Goal: Information Seeking & Learning: Learn about a topic

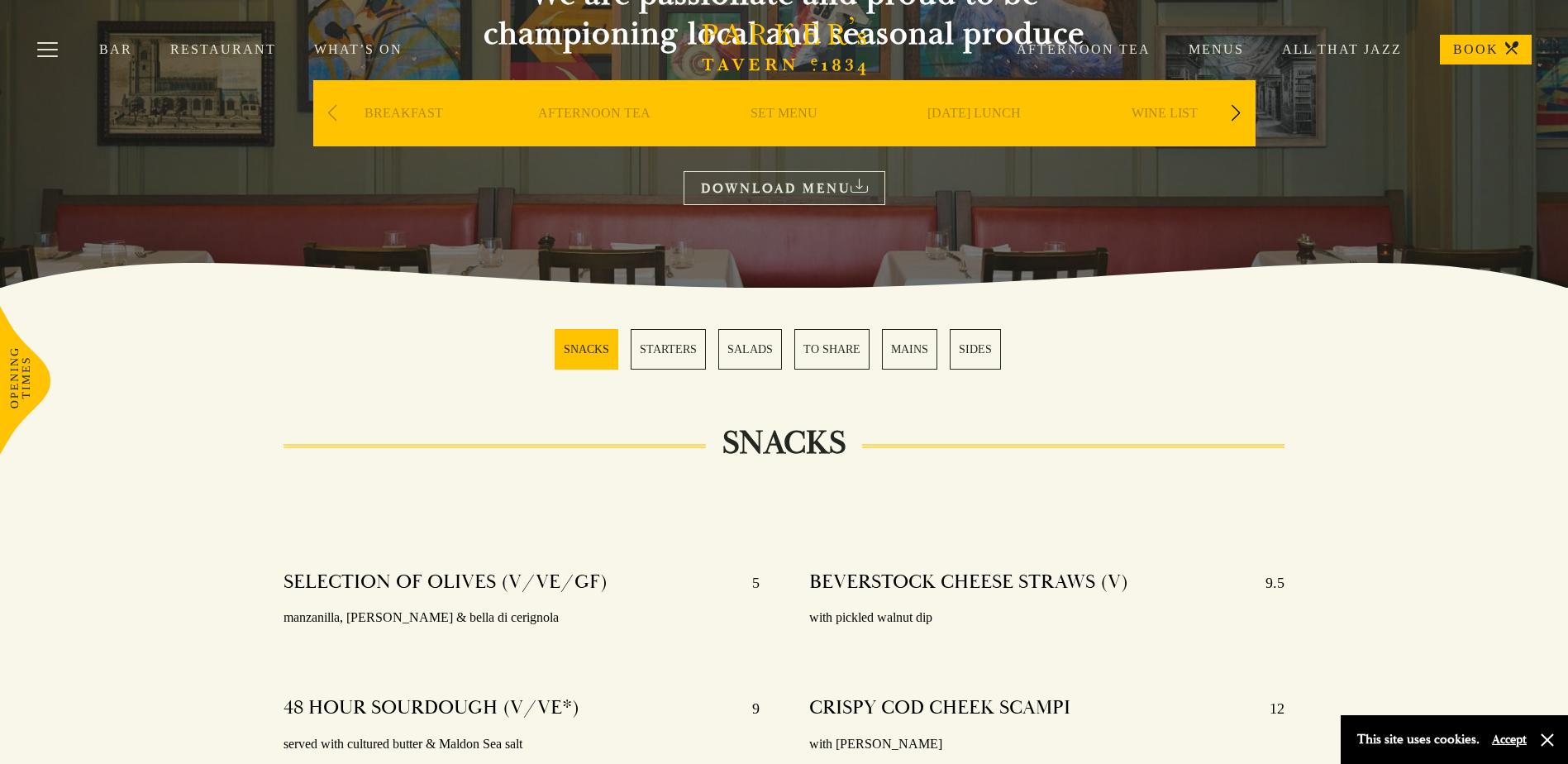
scroll to position [248, 0]
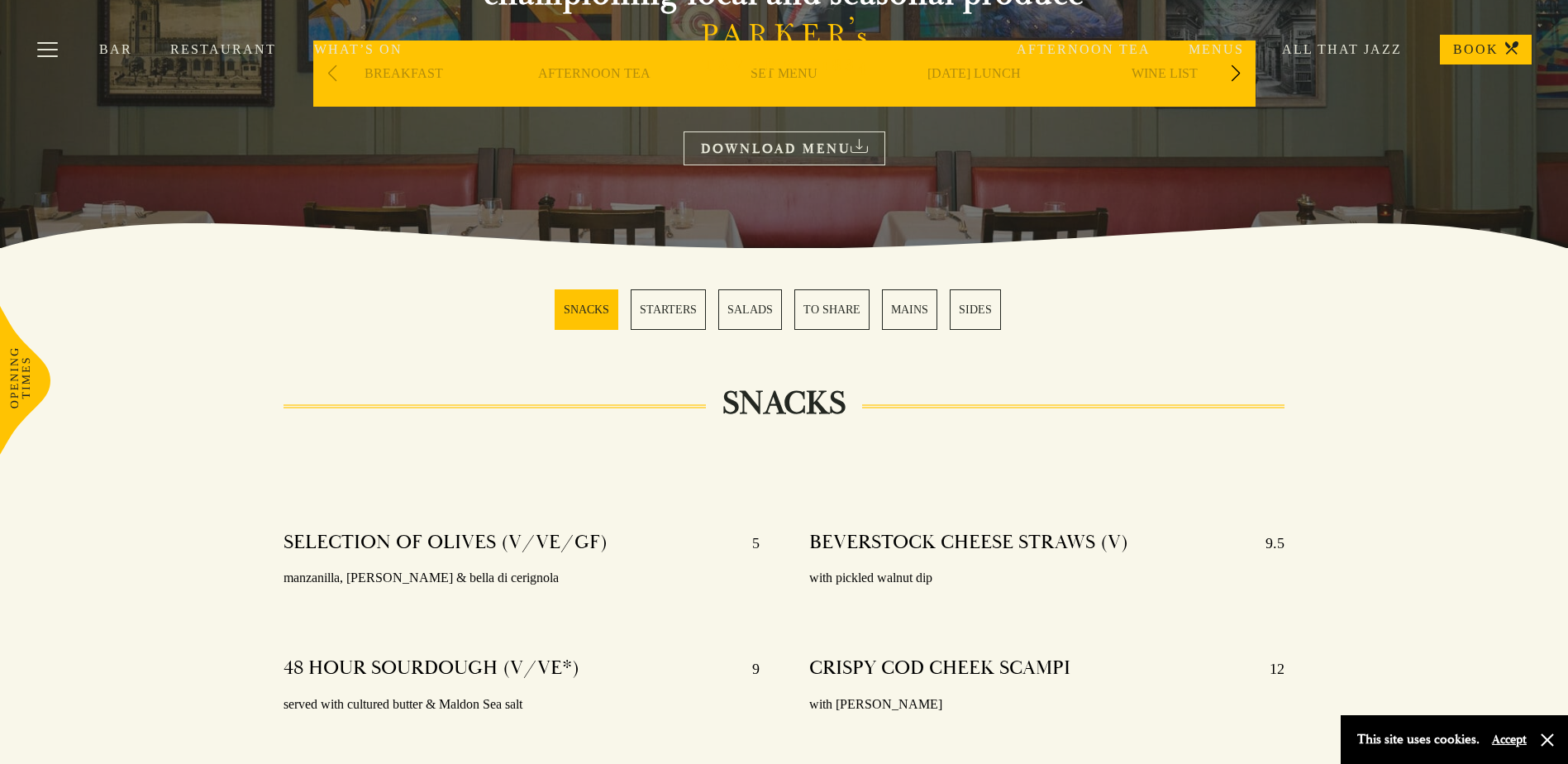
click at [918, 307] on link "MAINS" at bounding box center [909, 309] width 56 height 40
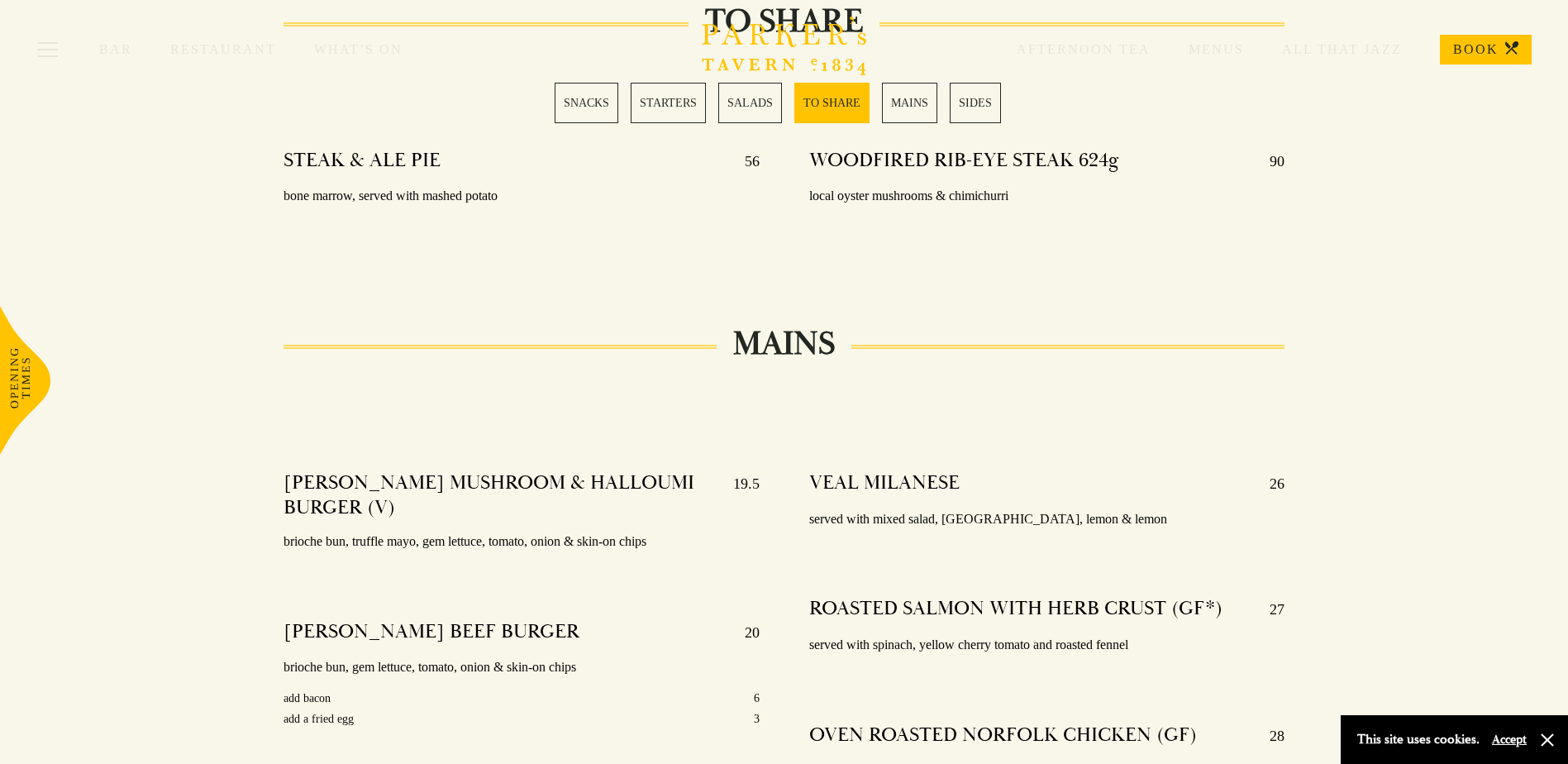
scroll to position [2591, 0]
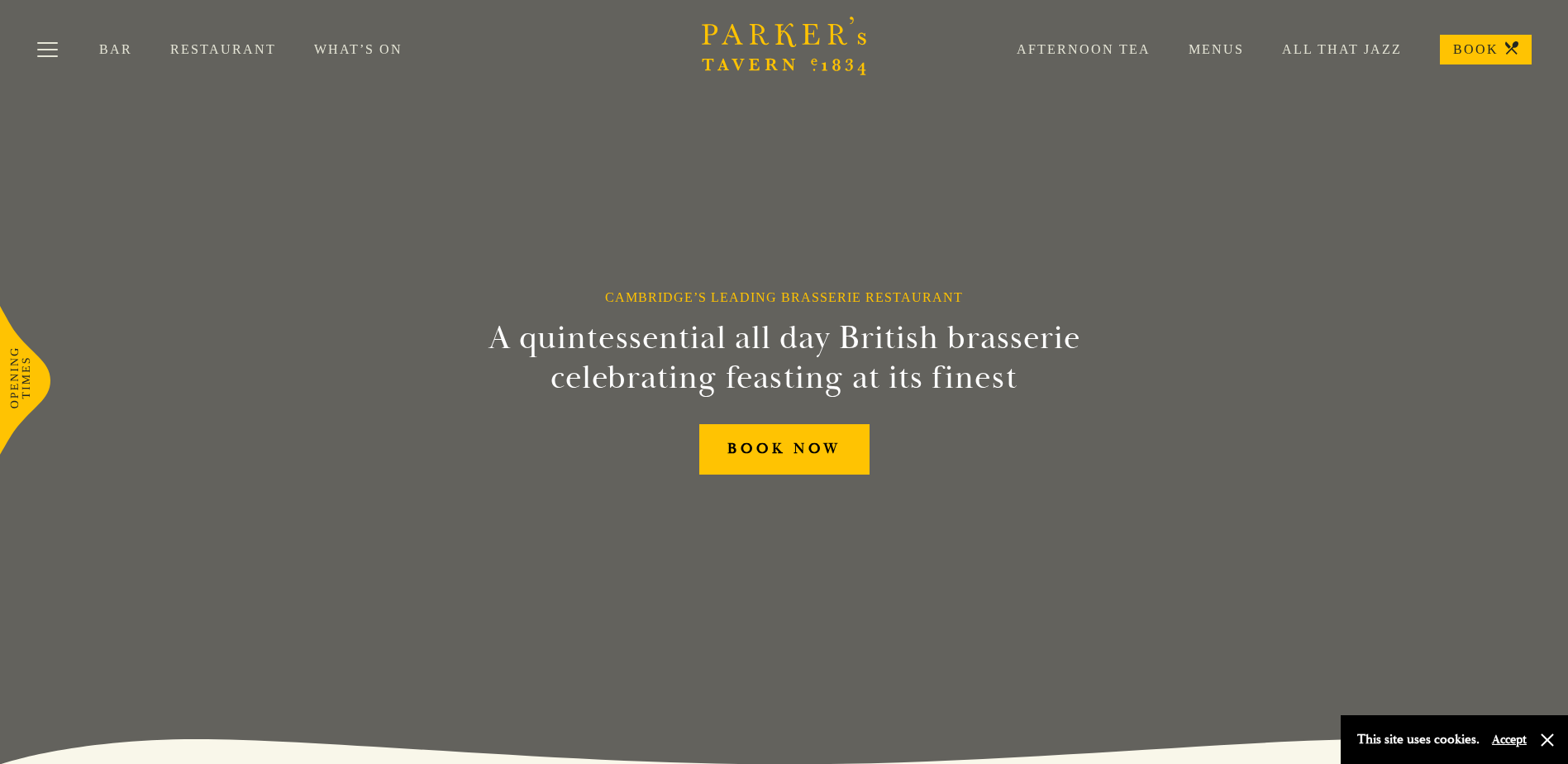
click at [1240, 49] on link "Menus" at bounding box center [1196, 49] width 93 height 16
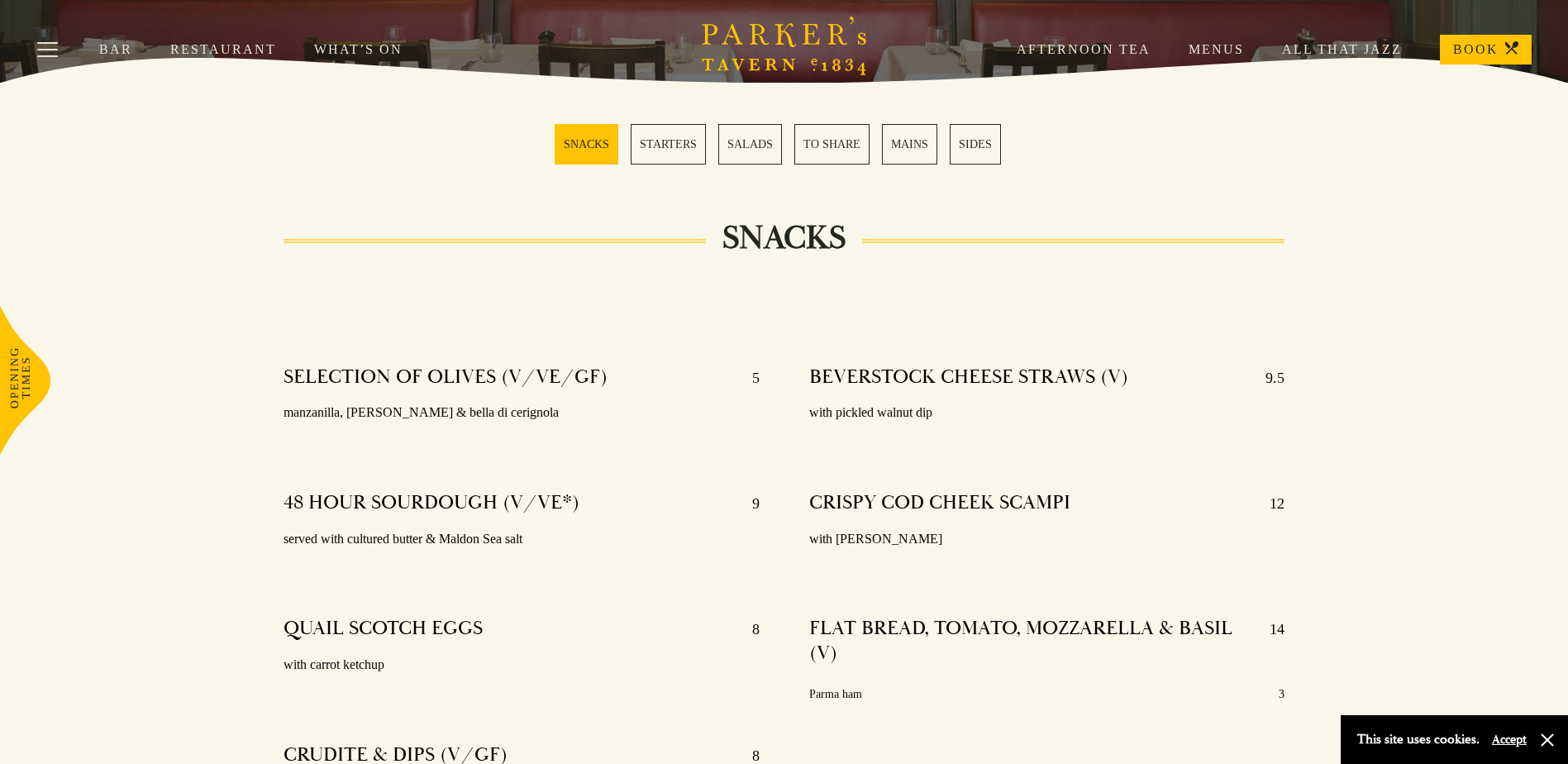
click at [926, 138] on link "MAINS" at bounding box center [909, 144] width 56 height 40
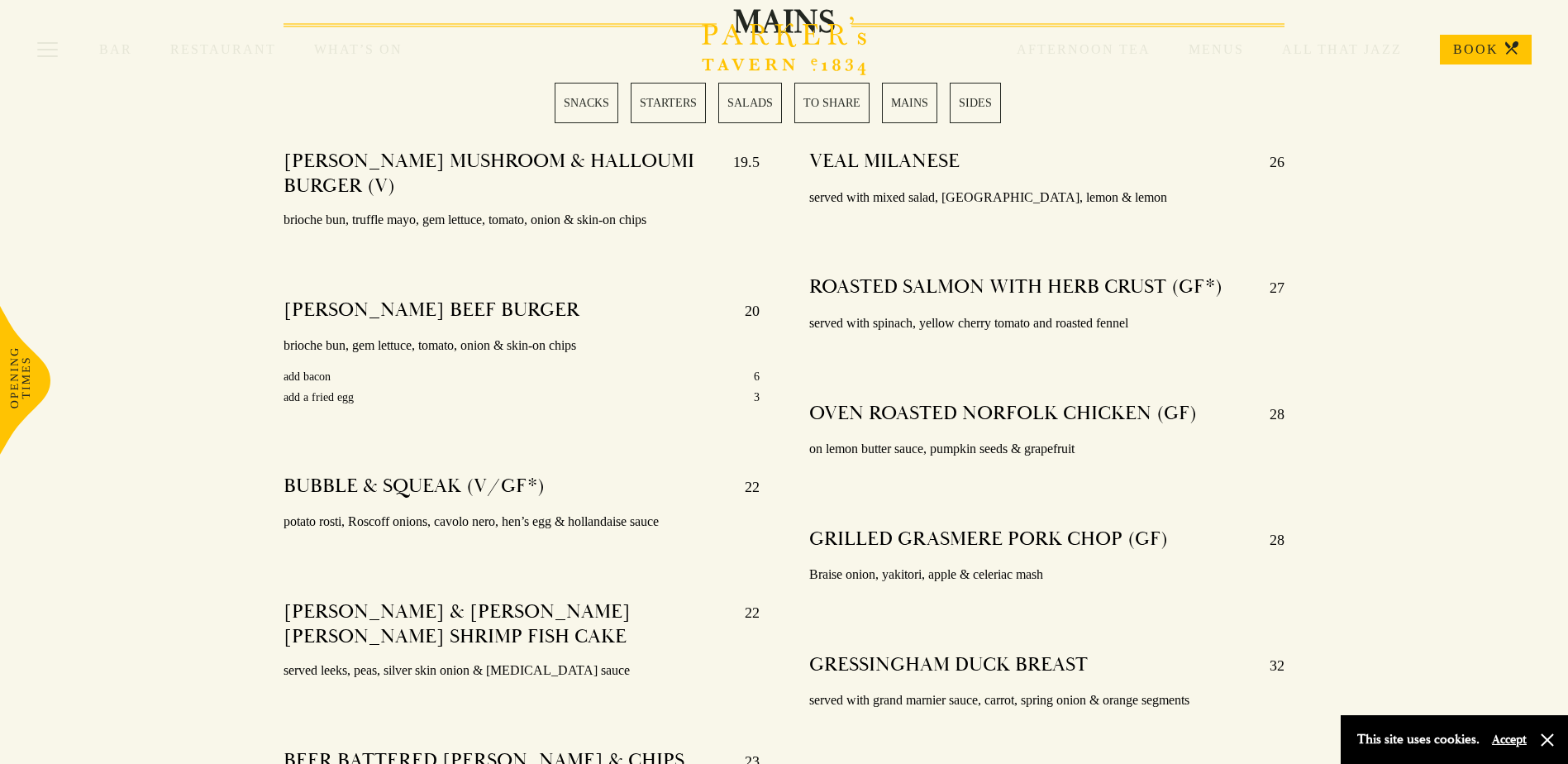
scroll to position [2840, 0]
